Goal: Task Accomplishment & Management: Use online tool/utility

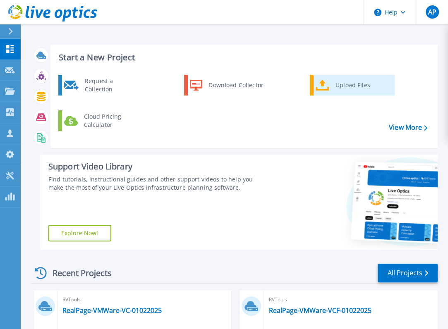
click at [331, 89] on div "Upload Files" at bounding box center [361, 85] width 61 height 17
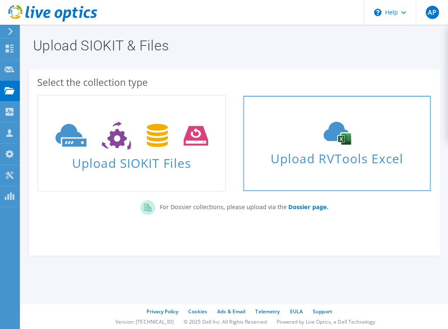
click at [344, 142] on use at bounding box center [336, 133] width 27 height 23
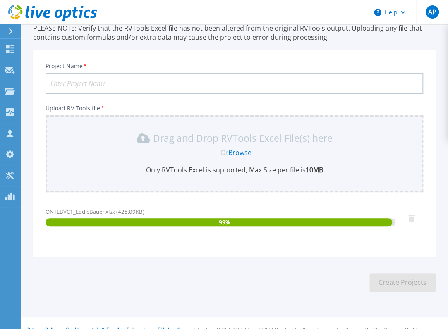
scroll to position [85, 0]
